Goal: Task Accomplishment & Management: Manage account settings

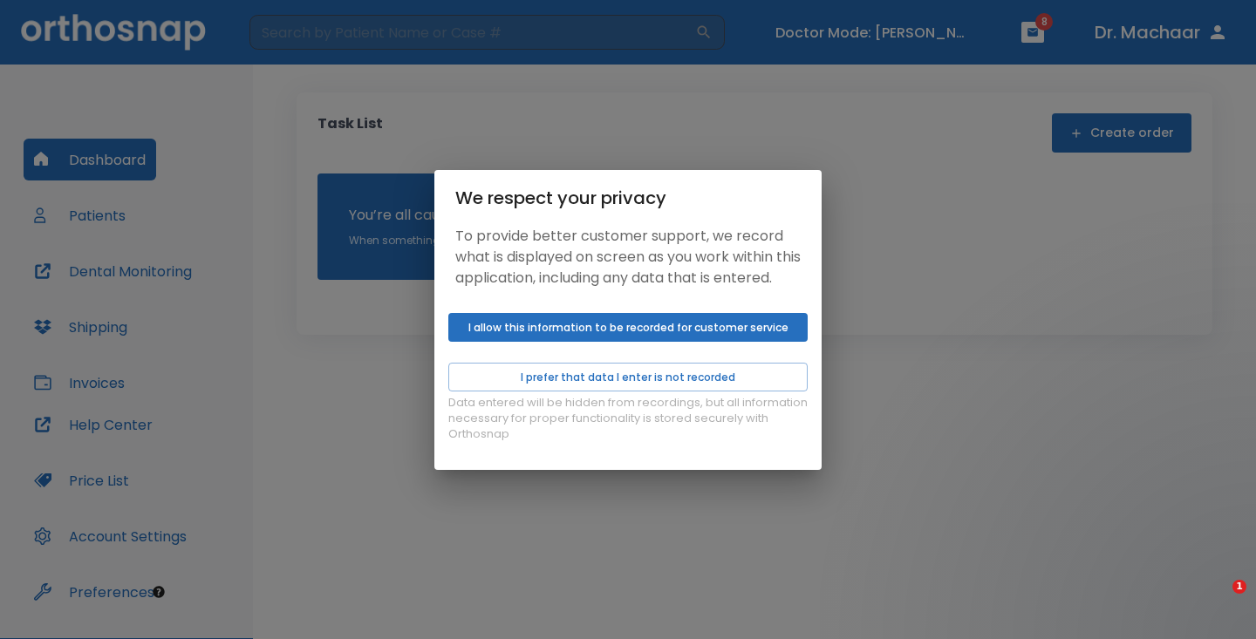
click at [705, 340] on button "I allow this information to be recorded for customer service" at bounding box center [627, 327] width 359 height 29
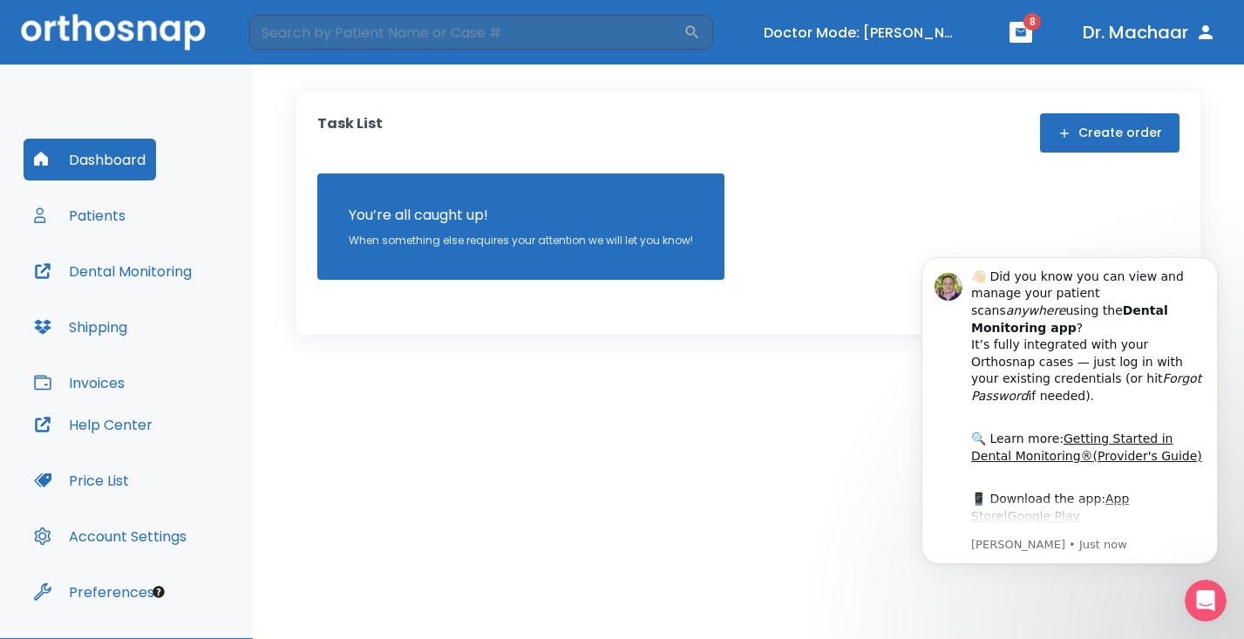
click at [95, 208] on button "Patients" at bounding box center [80, 215] width 112 height 42
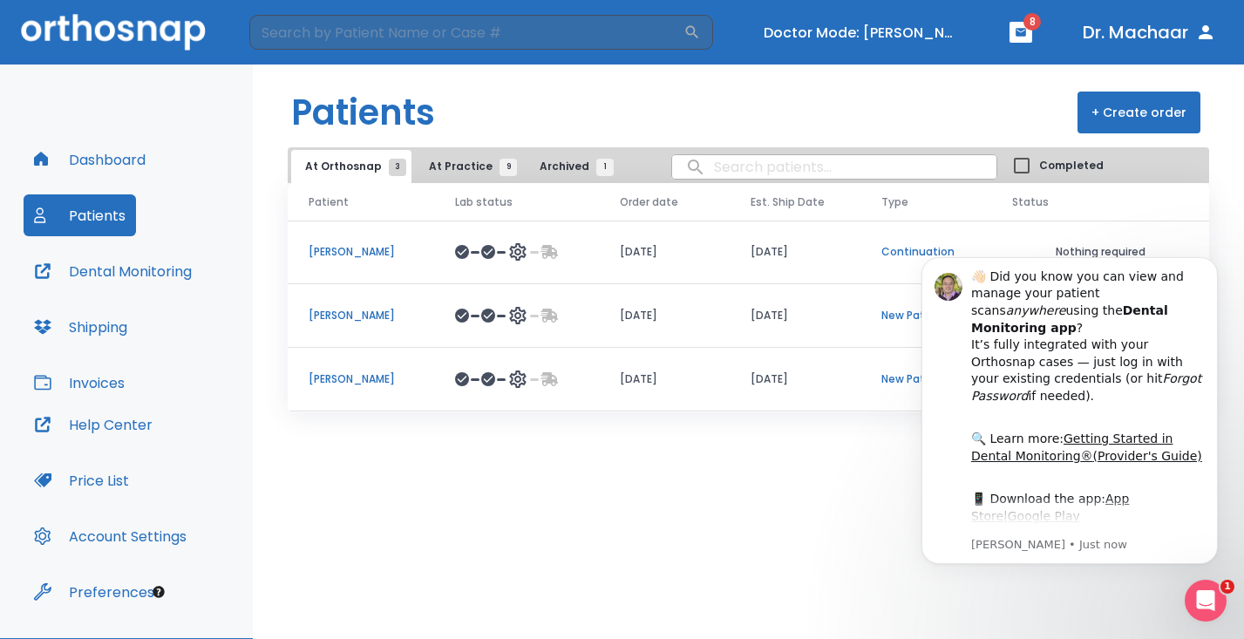
click at [793, 536] on div "Patients + Create order At Orthosnap 3 At Practice 9 Archived 1 Completed Patie…" at bounding box center [748, 352] width 991 height 575
click at [1050, 548] on p "Michael • Just now" at bounding box center [1088, 545] width 234 height 16
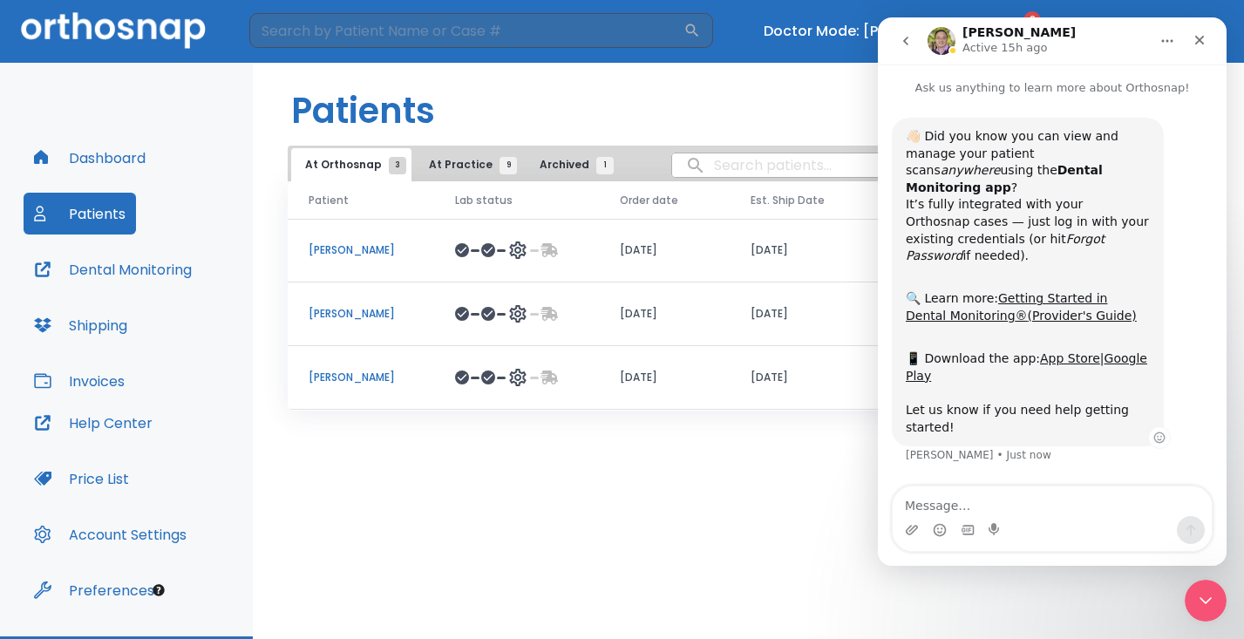
scroll to position [7, 0]
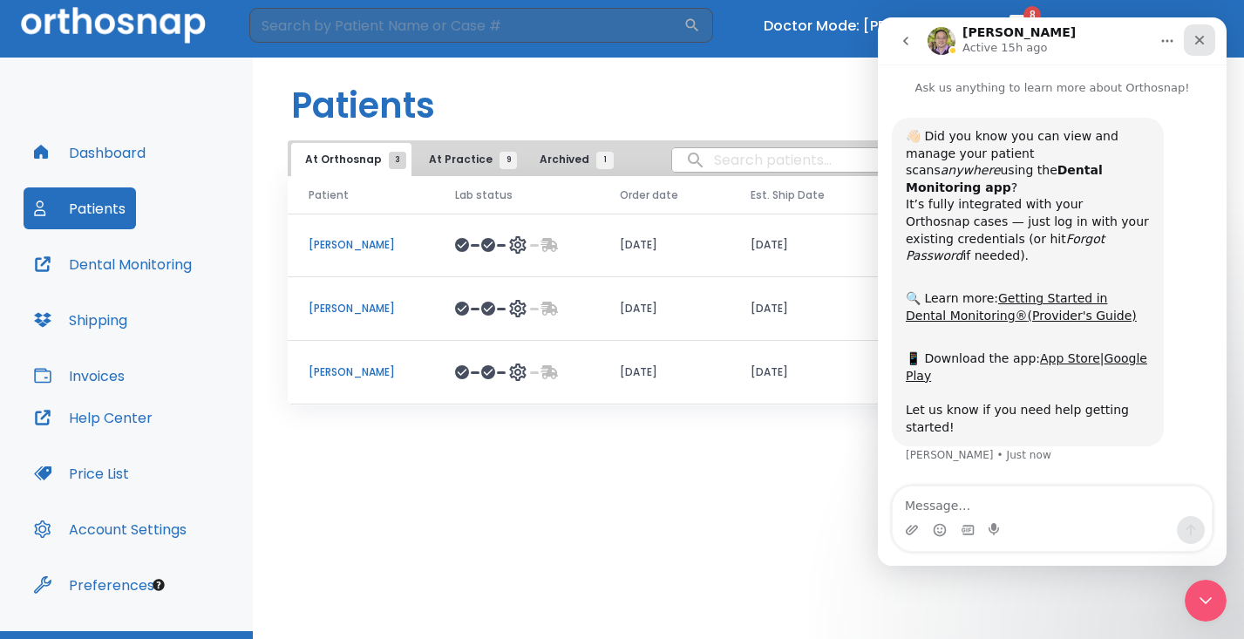
click at [1196, 37] on icon "Close" at bounding box center [1200, 40] width 14 height 14
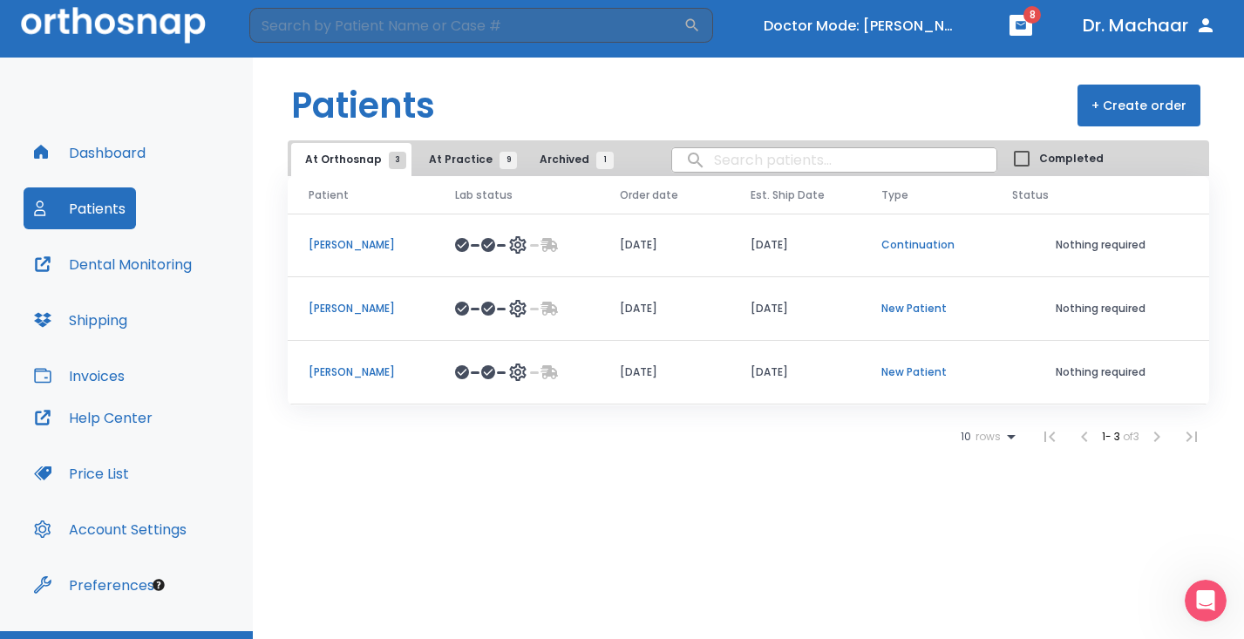
scroll to position [6, 0]
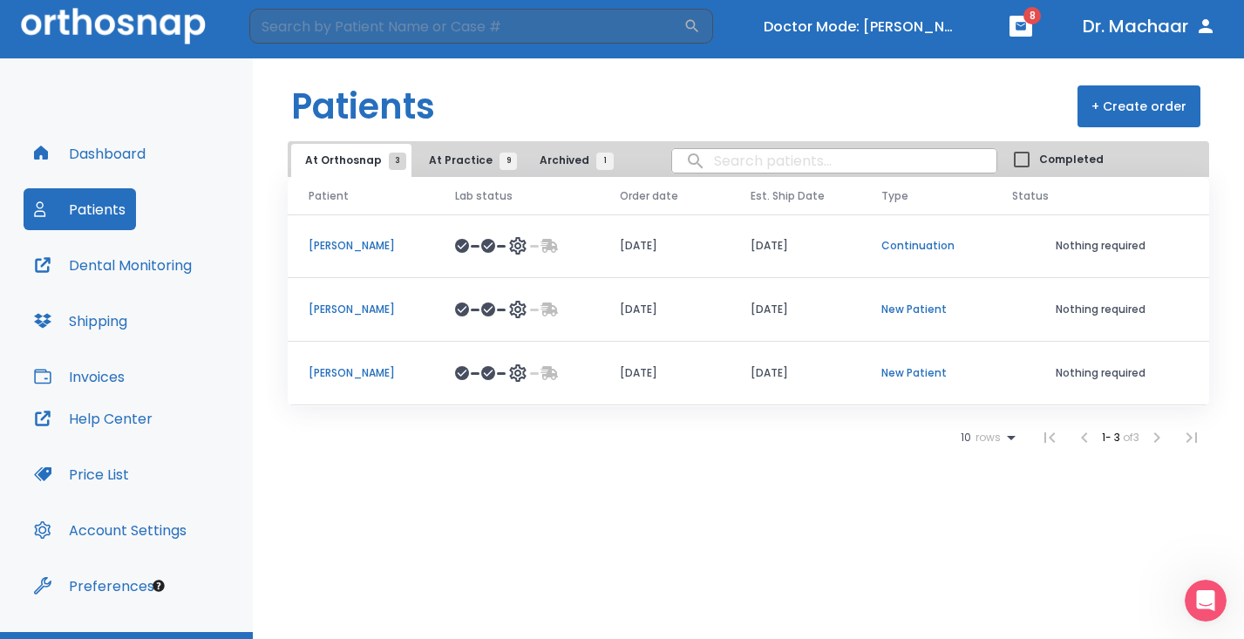
click at [463, 154] on span "At Practice 9" at bounding box center [468, 161] width 79 height 16
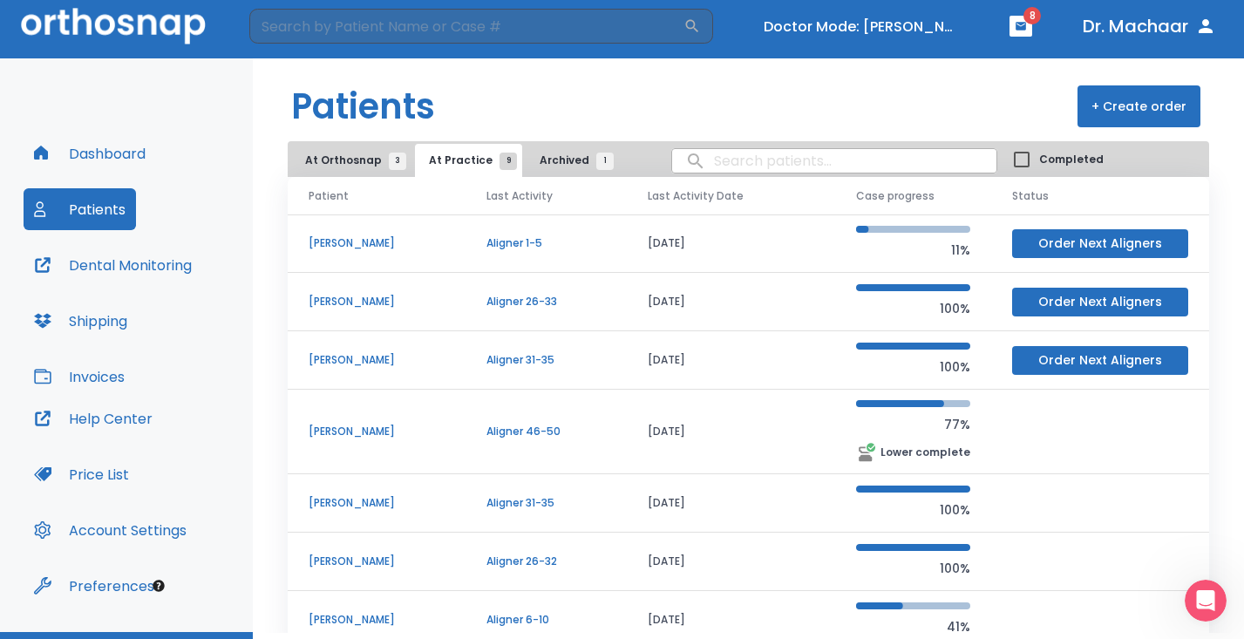
click at [580, 164] on span "Archived 1" at bounding box center [572, 161] width 65 height 16
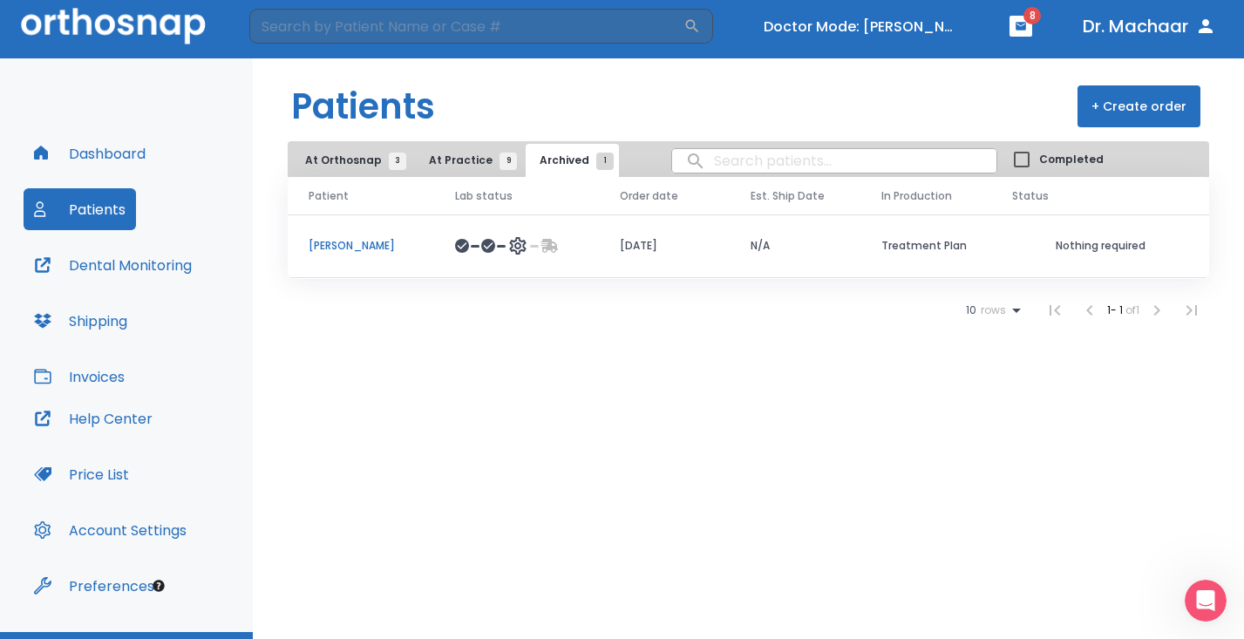
click at [380, 153] on span "At Orthosnap 3" at bounding box center [351, 161] width 92 height 16
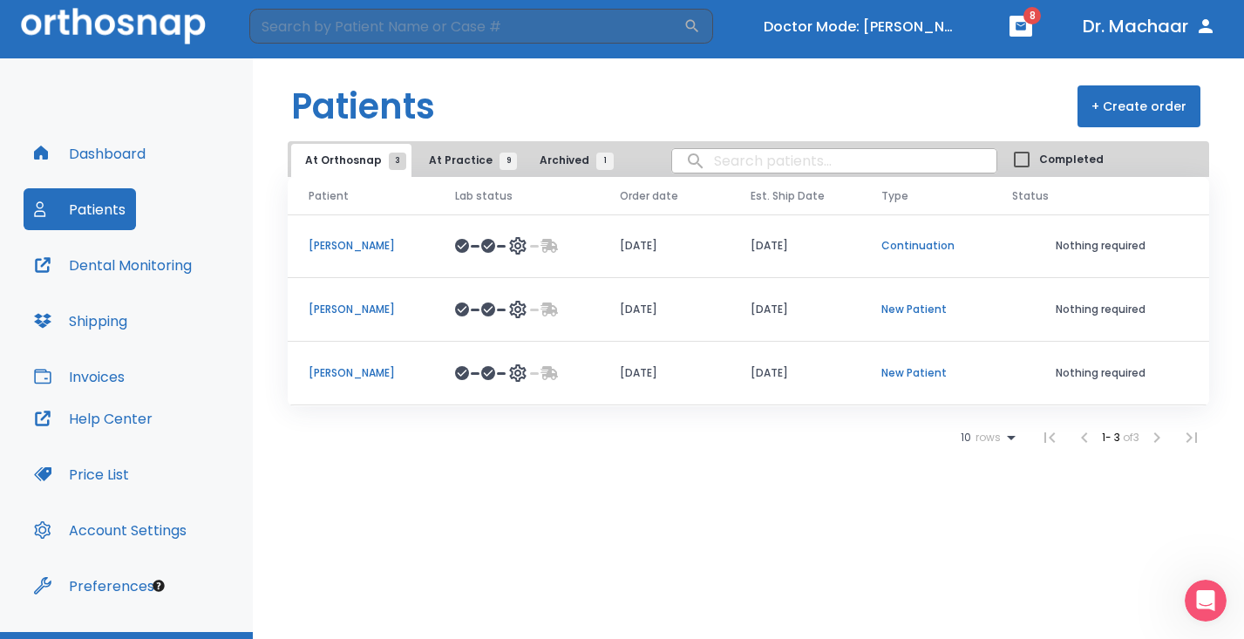
click at [444, 174] on button "At Practice 9" at bounding box center [468, 160] width 107 height 33
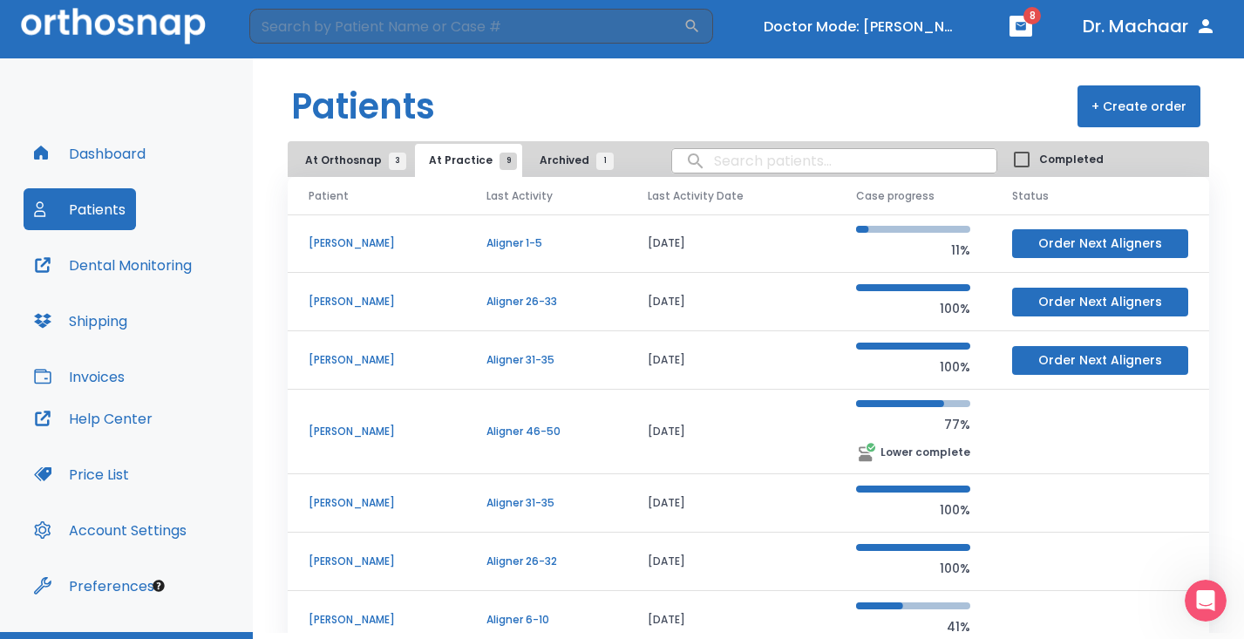
click at [540, 164] on span "Archived 1" at bounding box center [572, 161] width 65 height 16
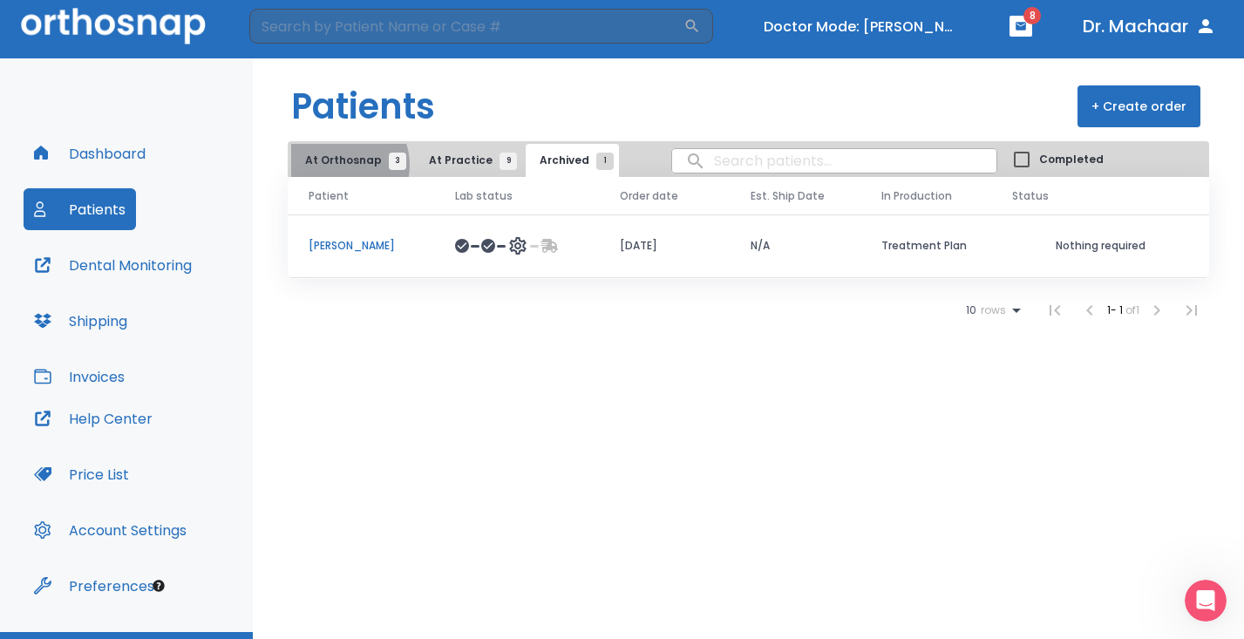
click at [342, 164] on span "At Orthosnap 3" at bounding box center [351, 161] width 92 height 16
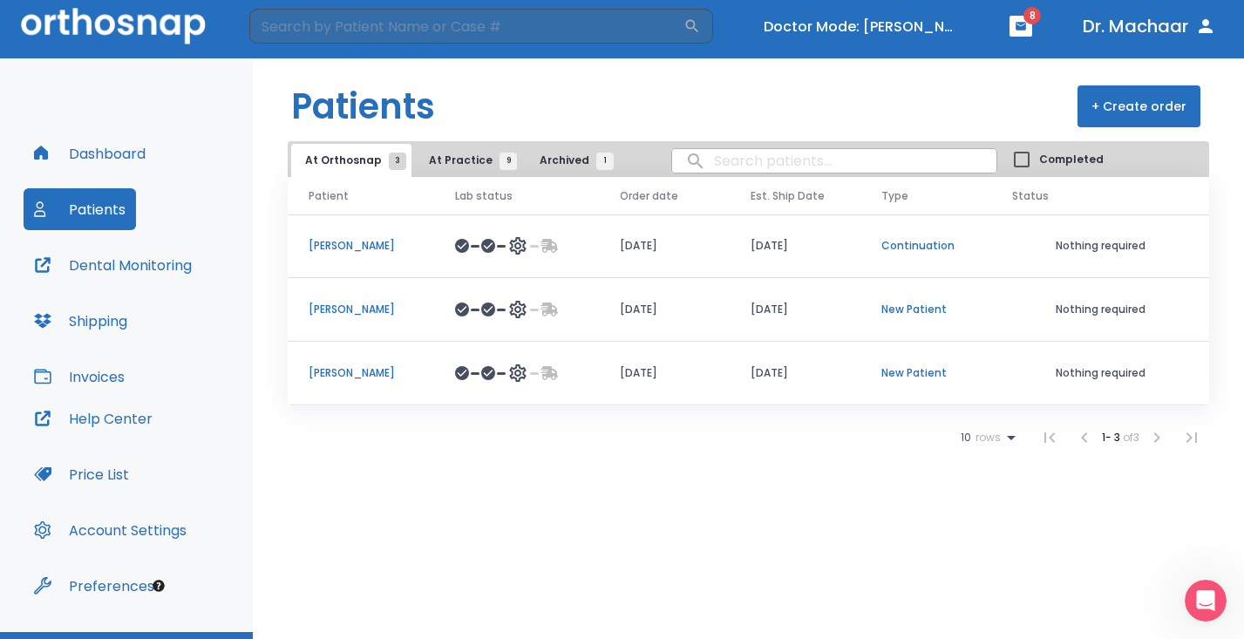
click at [562, 144] on button "Archived 1" at bounding box center [572, 160] width 93 height 33
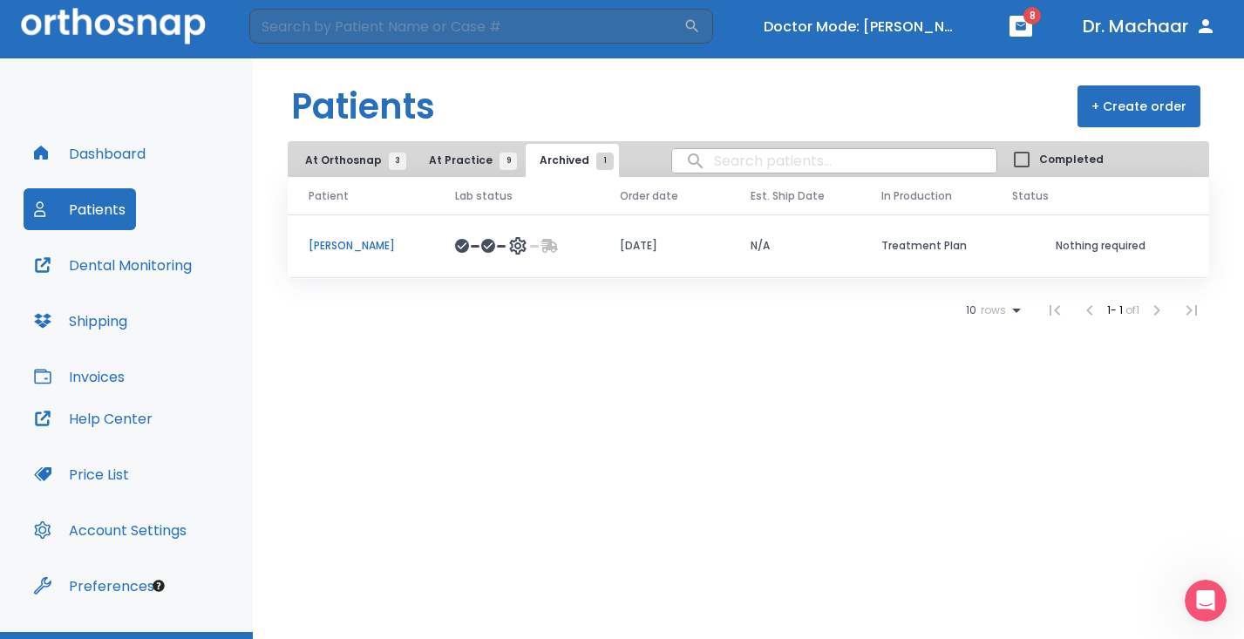
click at [356, 160] on span "At Orthosnap 3" at bounding box center [351, 161] width 92 height 16
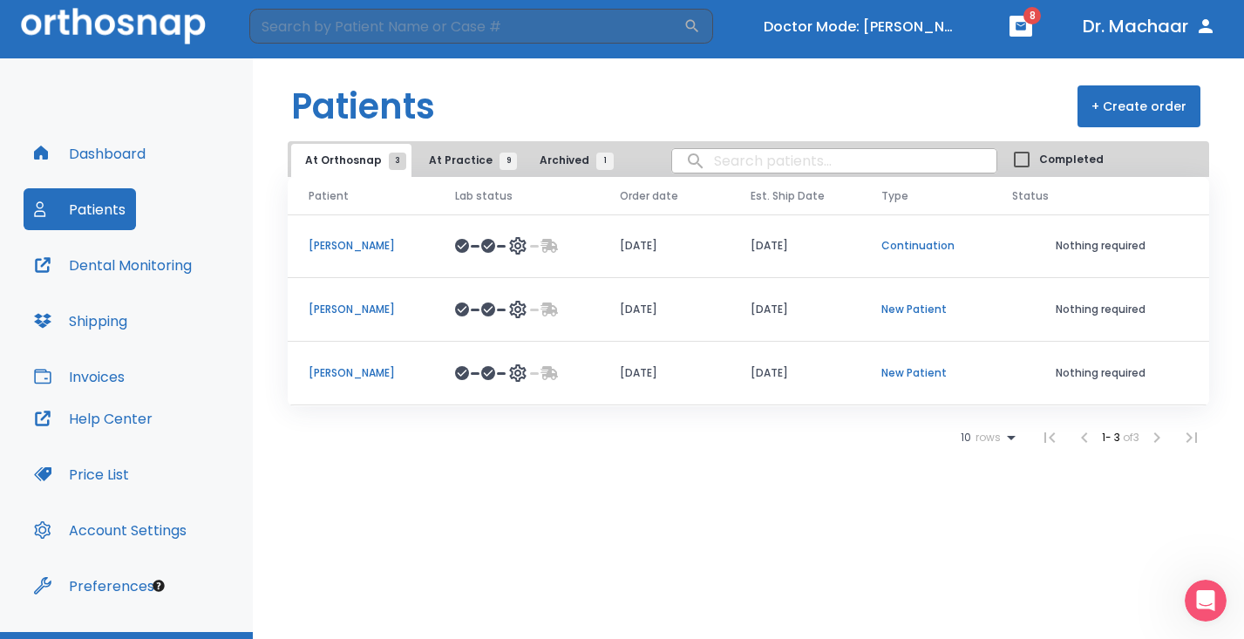
click at [353, 371] on p "Jennifer Jay" at bounding box center [361, 373] width 105 height 16
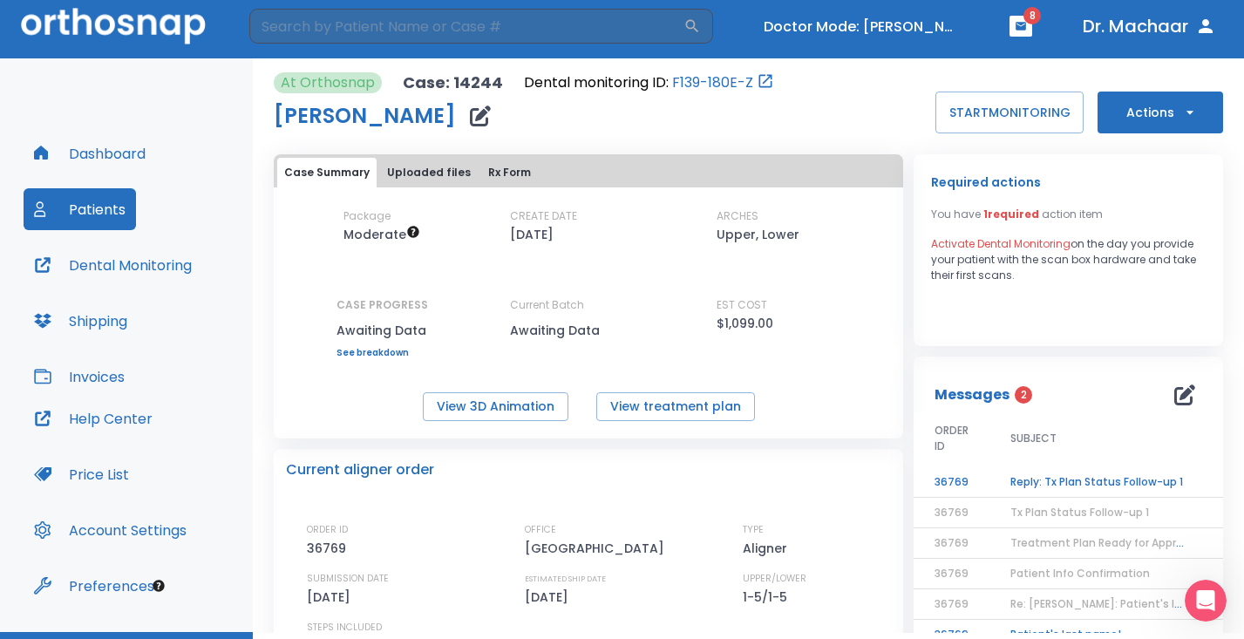
click at [1135, 114] on button "Actions" at bounding box center [1161, 113] width 126 height 42
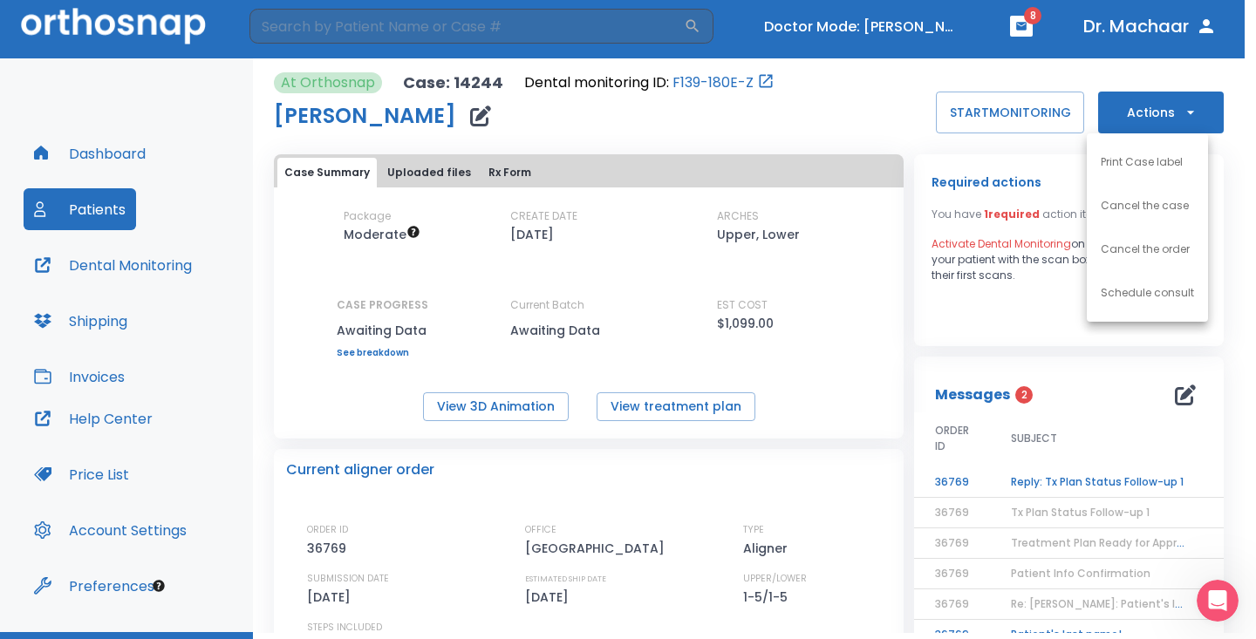
click at [992, 318] on div at bounding box center [628, 319] width 1256 height 639
